Goal: Navigation & Orientation: Find specific page/section

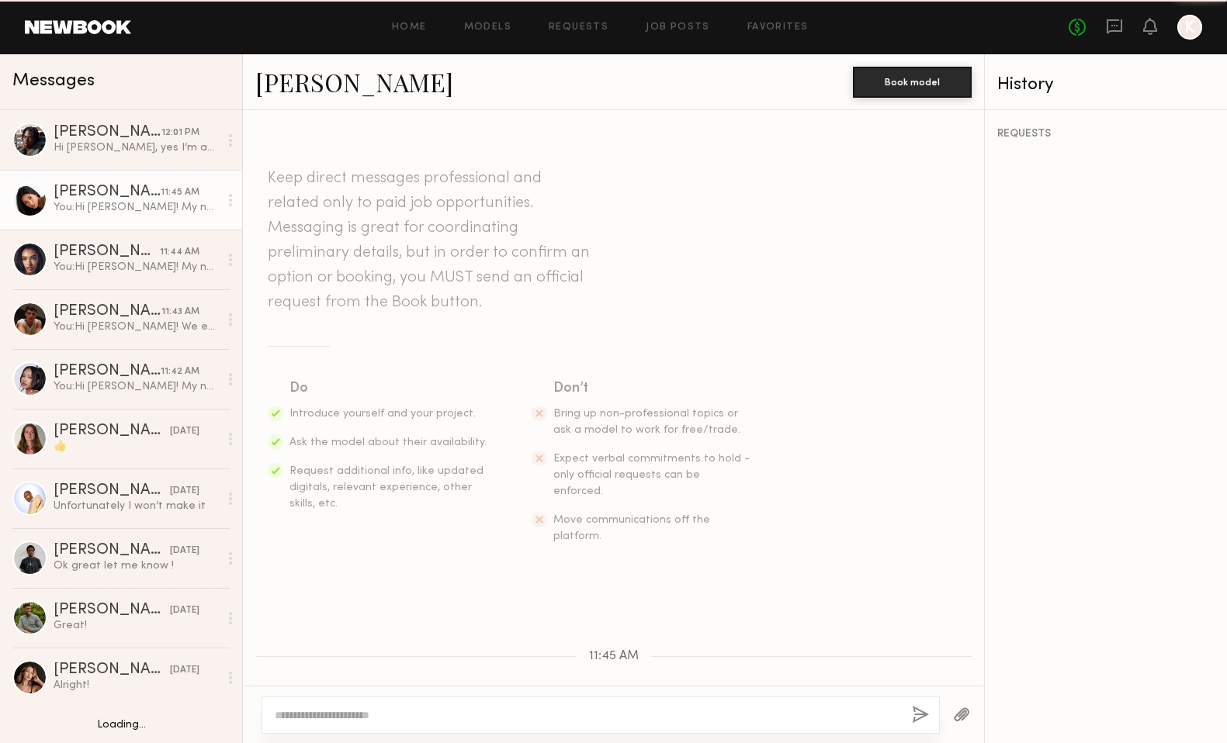
scroll to position [522, 0]
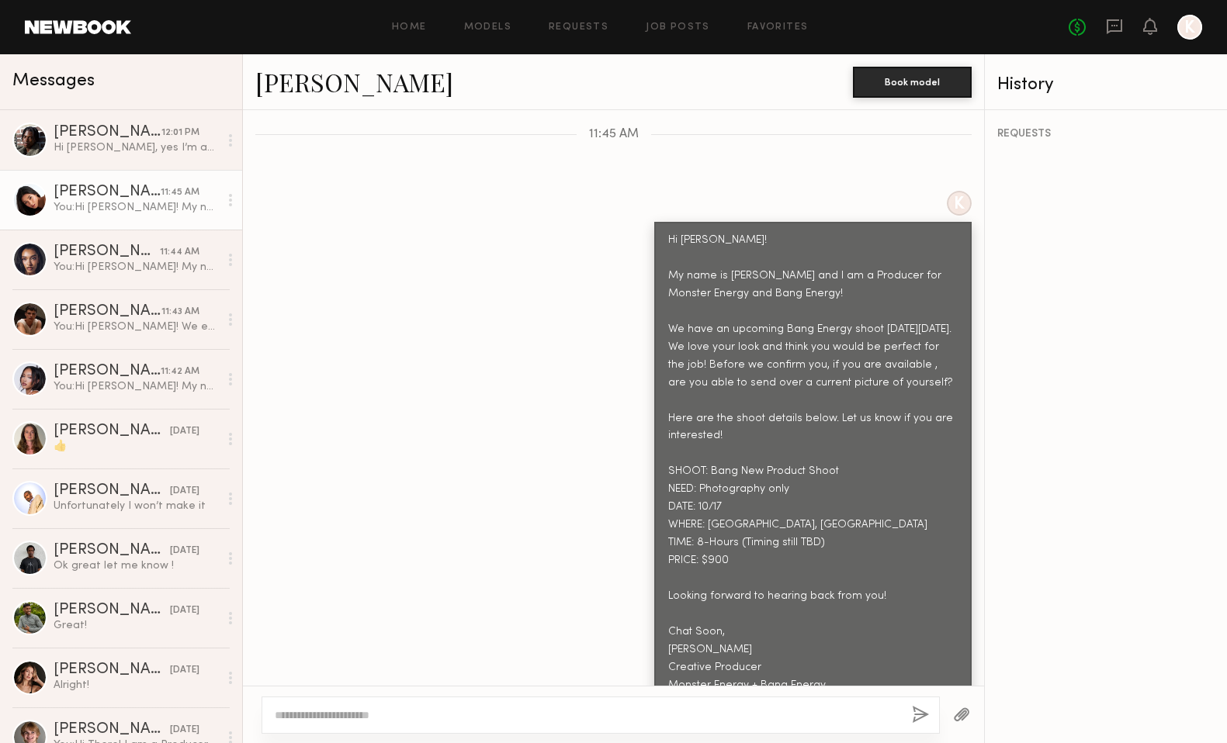
click at [480, 15] on div "Home Models Requests Job Posts Favorites Sign Out No fees up to $5,000 K" at bounding box center [666, 27] width 1071 height 25
click at [490, 24] on link "Models" at bounding box center [487, 28] width 47 height 10
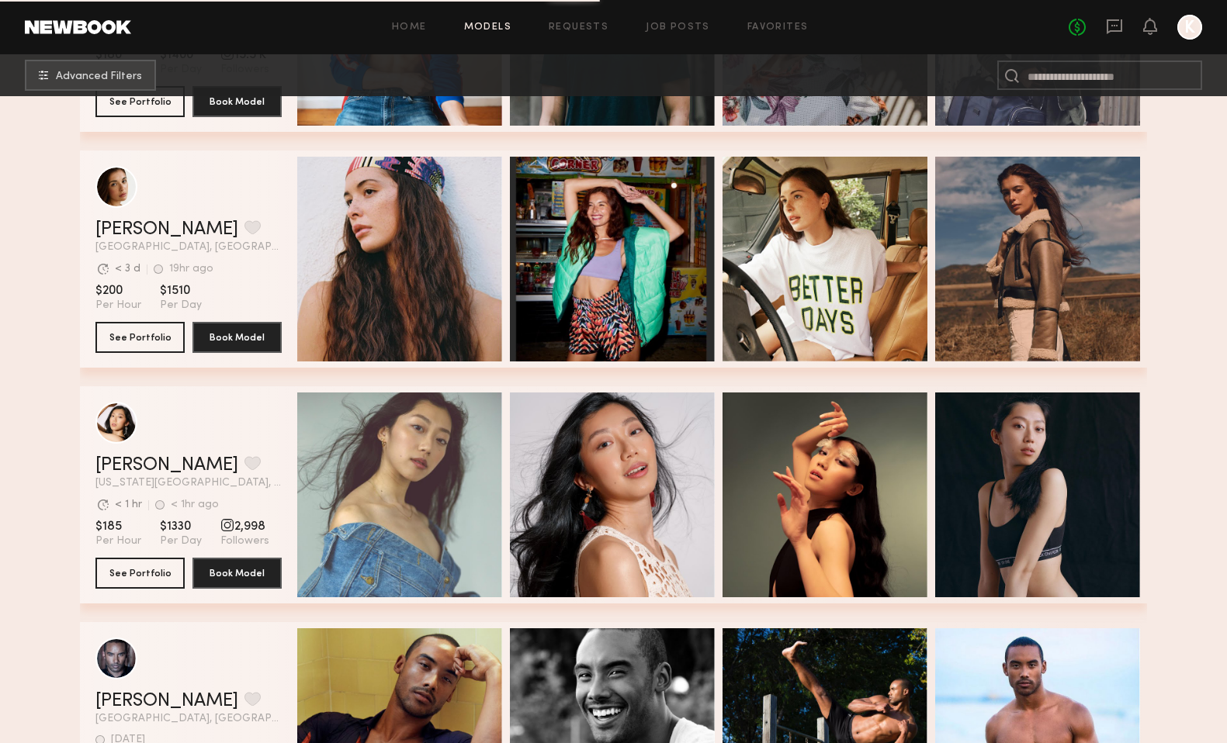
scroll to position [2087, 0]
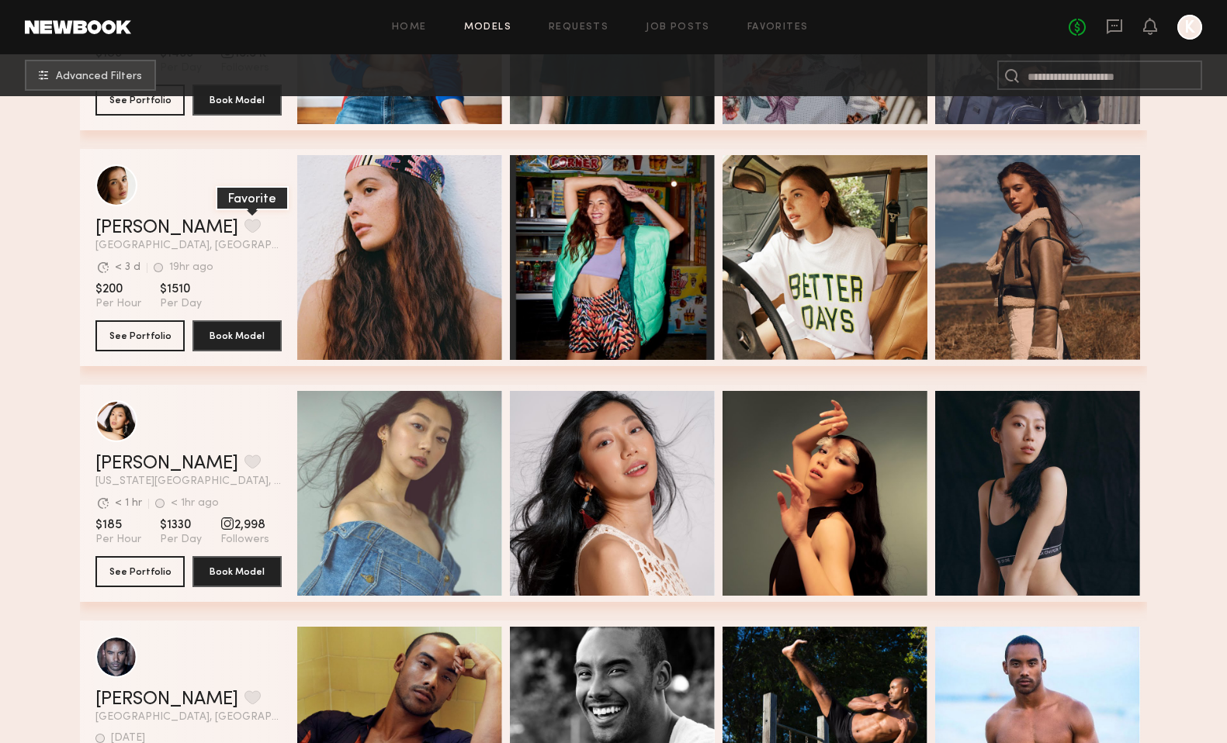
click at [244, 226] on button "grid" at bounding box center [252, 226] width 16 height 14
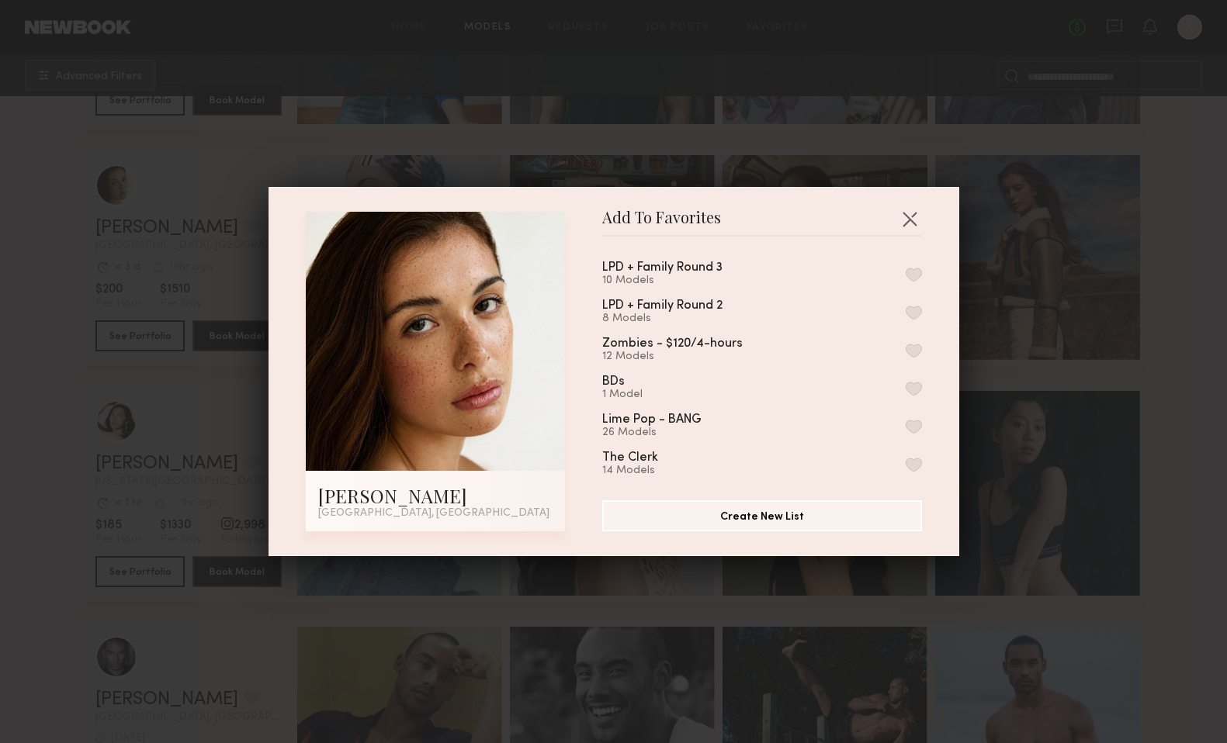
click at [913, 272] on button "button" at bounding box center [914, 275] width 16 height 14
click at [913, 214] on button "button" at bounding box center [909, 218] width 25 height 25
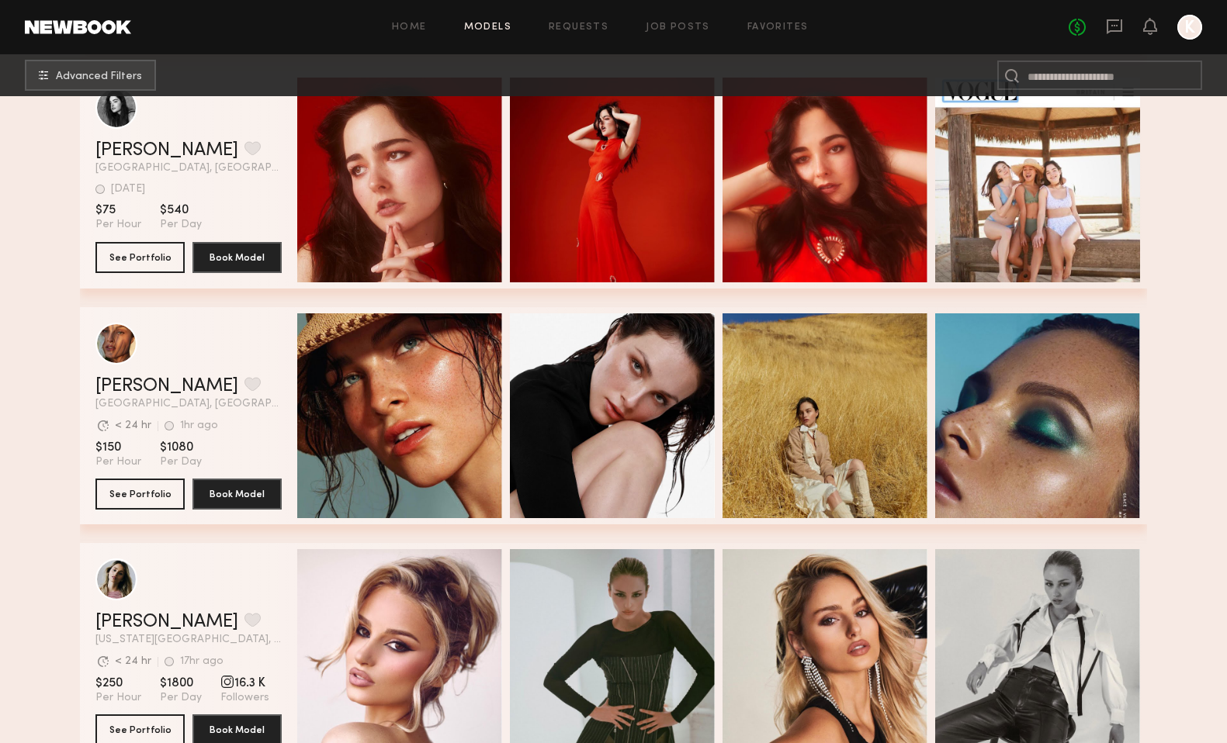
scroll to position [4052, 0]
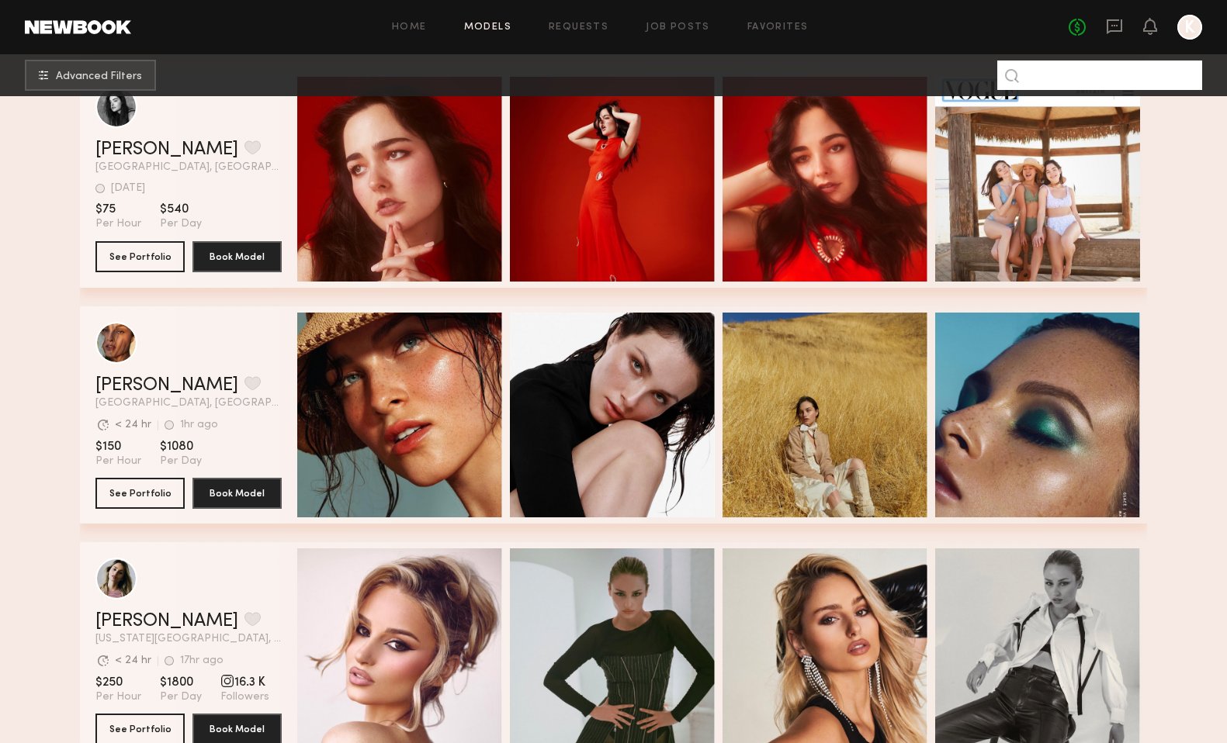
click at [1072, 83] on input at bounding box center [1099, 75] width 205 height 29
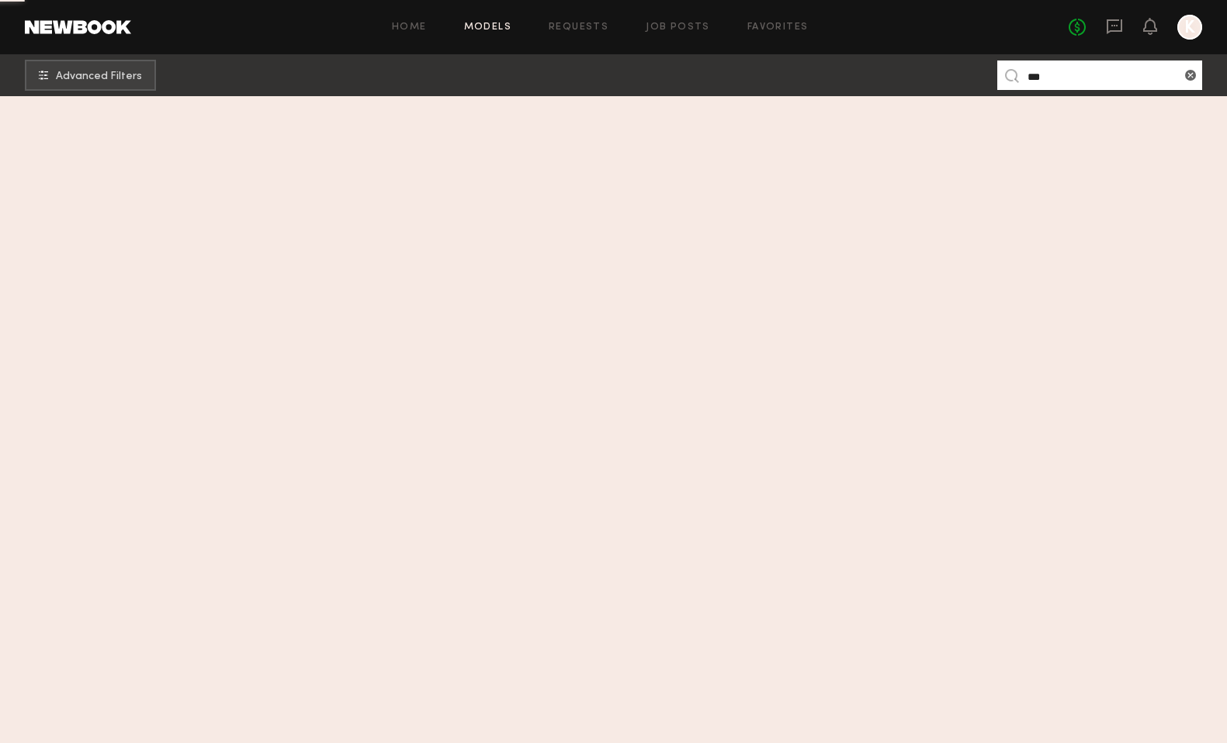
scroll to position [0, 0]
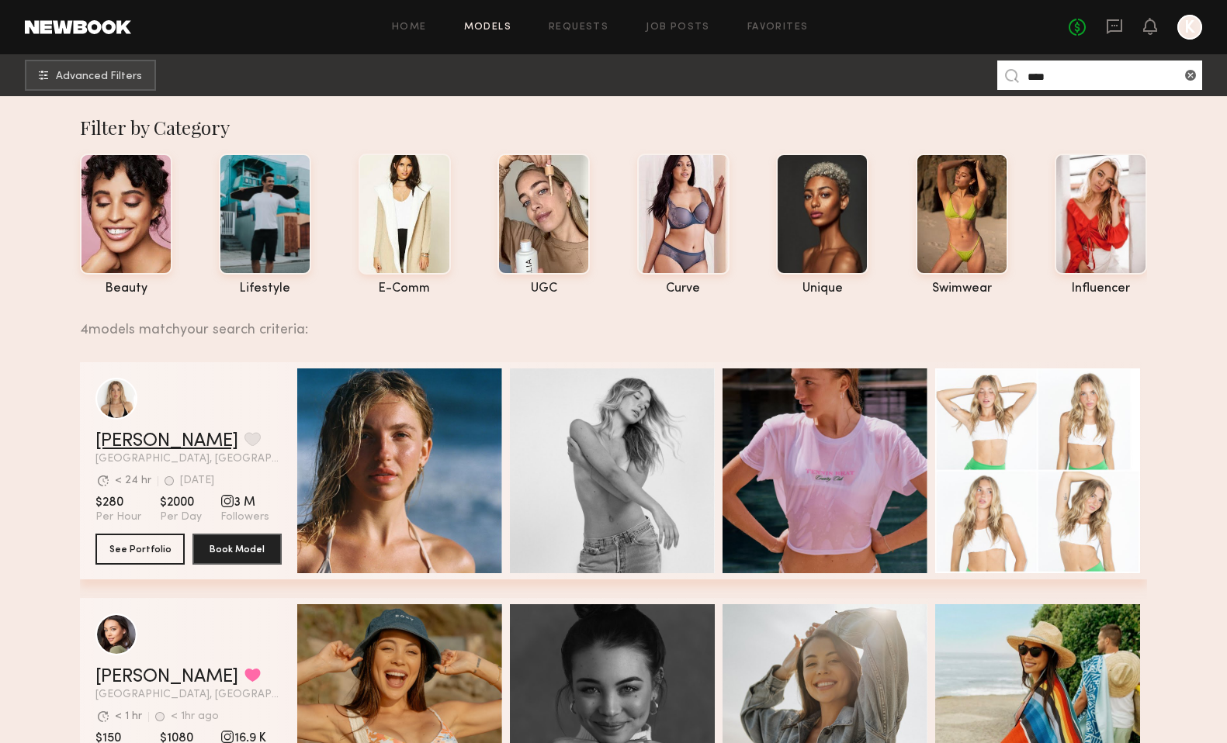
type input "****"
click at [135, 443] on link "Brynn R." at bounding box center [166, 441] width 143 height 19
click at [1192, 77] on common-icon at bounding box center [1191, 76] width 16 height 16
